Goal: Transaction & Acquisition: Obtain resource

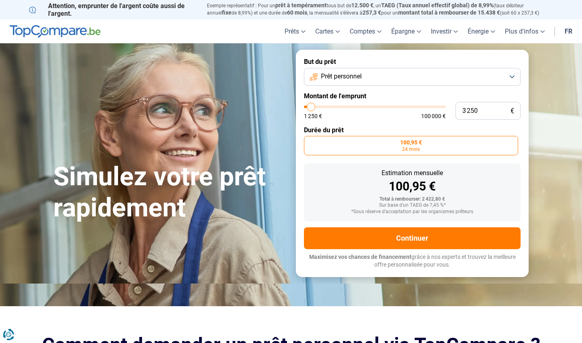
type input "3 000"
type input "3000"
type input "3 250"
type input "3250"
type input "3 500"
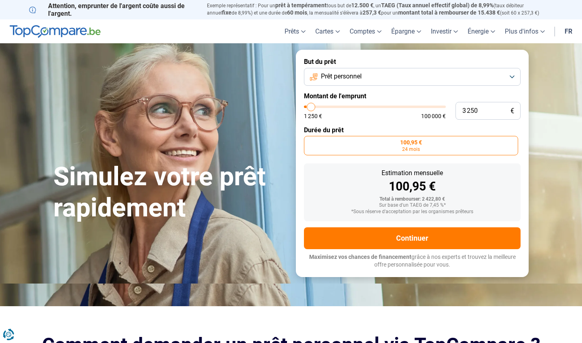
type input "3500"
type input "3 750"
type input "3750"
type input "4 250"
type input "4250"
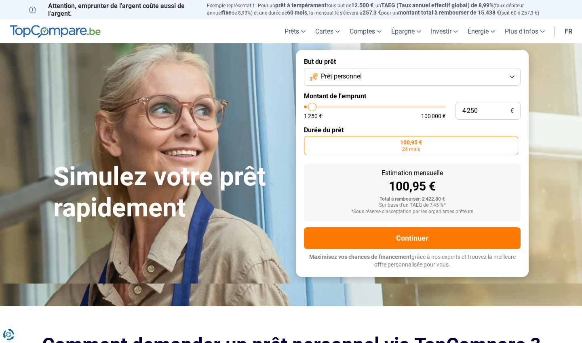
type input "4 500"
type input "4500"
type input "5 000"
type input "5000"
type input "5 250"
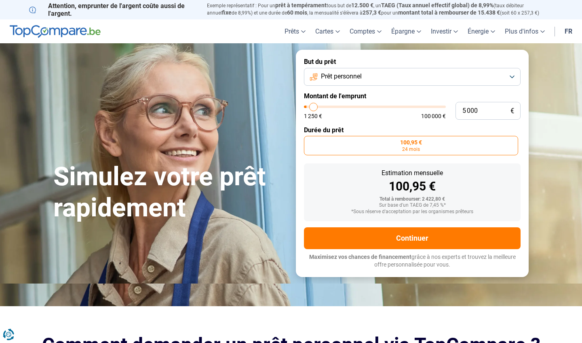
type input "5250"
type input "5 750"
type input "5750"
type input "5 250"
type input "5250"
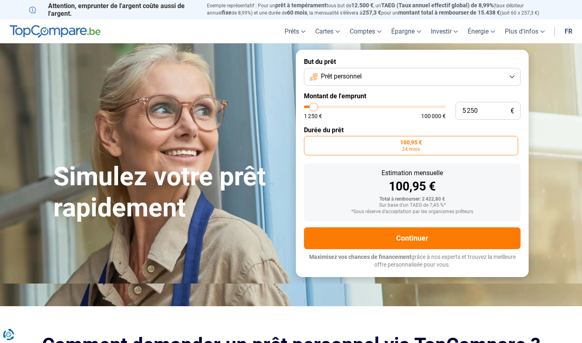
type input "5 000"
type input "5000"
type input "4 750"
type input "4750"
type input "5 000"
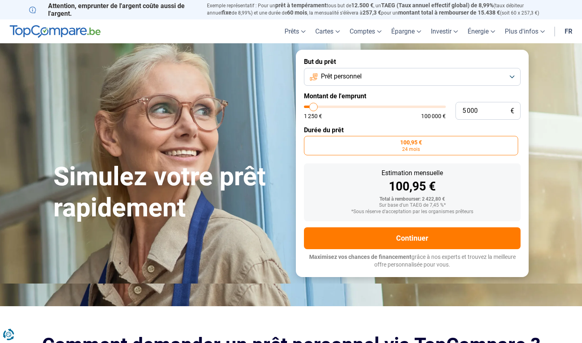
type input "5000"
click at [314, 106] on input "range" at bounding box center [375, 107] width 142 height 2
radio input "false"
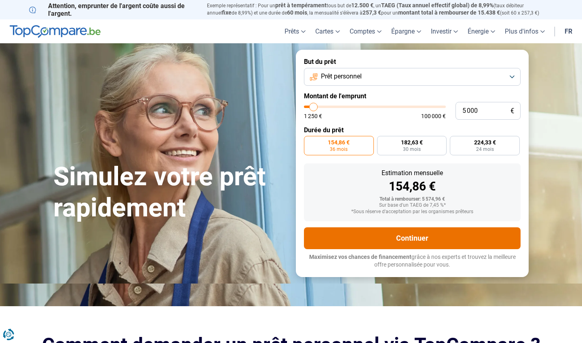
click at [403, 232] on button "Continuer" at bounding box center [412, 238] width 217 height 22
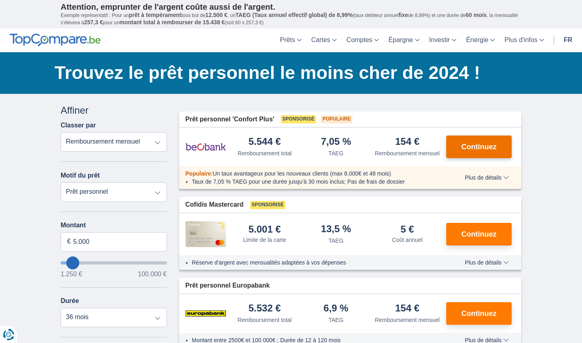
click at [479, 147] on span "Continuez" at bounding box center [479, 146] width 35 height 7
